Goal: Task Accomplishment & Management: Use online tool/utility

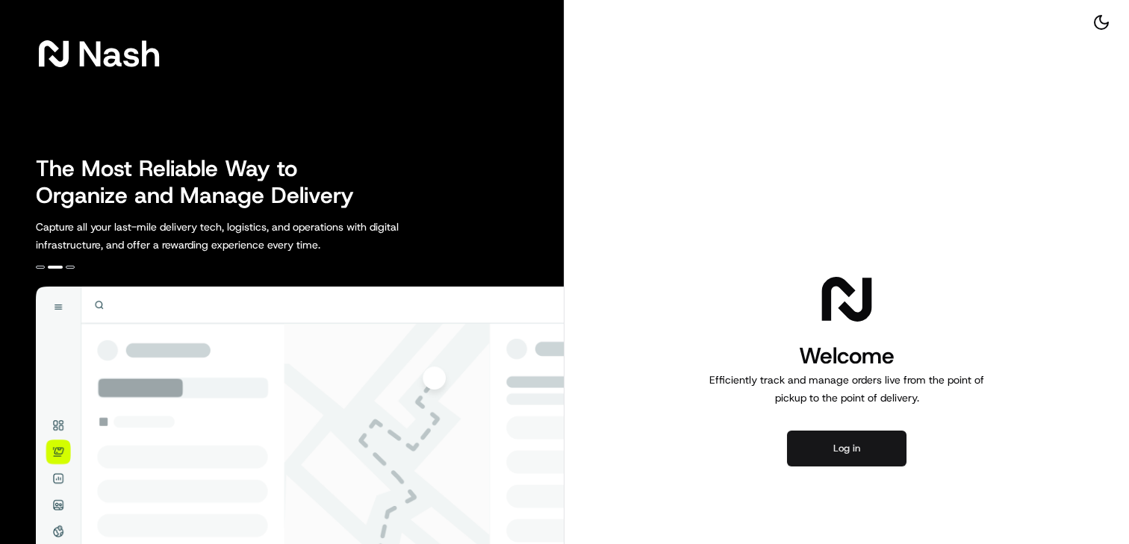
click at [850, 446] on button "Log in" at bounding box center [846, 449] width 119 height 36
